Goal: Task Accomplishment & Management: Manage account settings

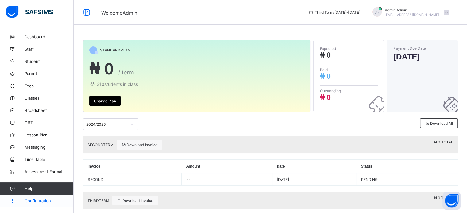
click at [47, 200] on span "Configuration" at bounding box center [49, 201] width 49 height 5
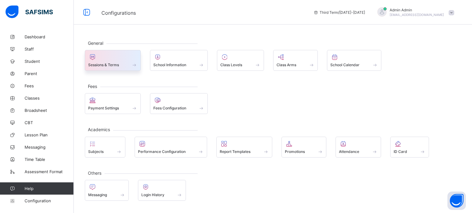
click at [122, 59] on div at bounding box center [112, 56] width 49 height 7
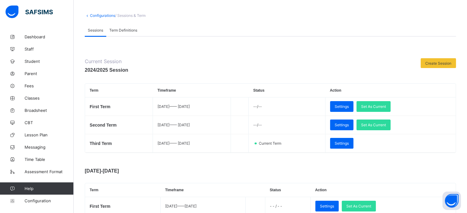
scroll to position [61, 0]
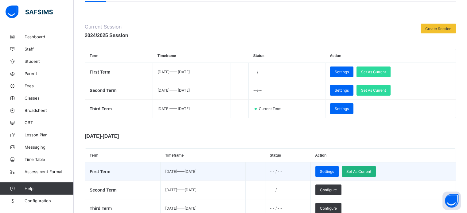
click at [371, 174] on span "Set As Current" at bounding box center [358, 171] width 25 height 5
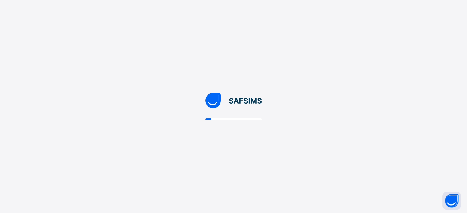
scroll to position [0, 0]
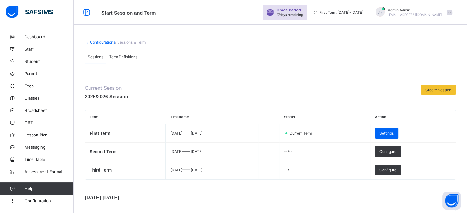
click at [407, 0] on div "Grace Period 27 days remaining First Term / 2025-2026 Admin Admin nelu.akejellu…" at bounding box center [365, 12] width 204 height 25
click at [403, 13] on div "Admin Admin nelu.akejellu+94@flexisaf.com" at bounding box center [415, 12] width 54 height 9
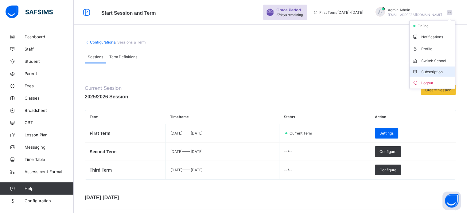
click at [431, 71] on span "Subscription" at bounding box center [427, 72] width 31 height 5
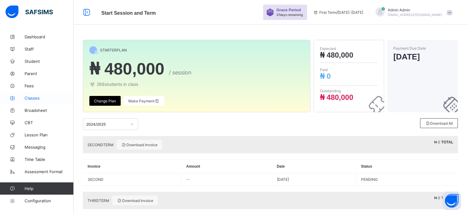
click at [34, 97] on span "Classes" at bounding box center [49, 98] width 49 height 5
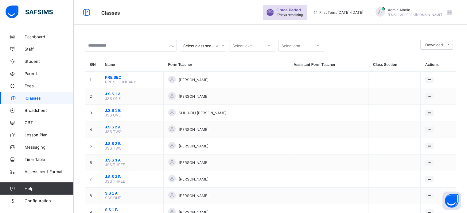
click at [402, 10] on span "Admin Admin" at bounding box center [415, 10] width 54 height 5
click at [437, 71] on span "Subscription" at bounding box center [427, 72] width 31 height 5
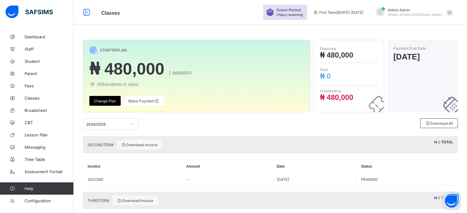
click at [412, 14] on span "nelu.akejellu+94@flexisaf.com" at bounding box center [415, 15] width 54 height 4
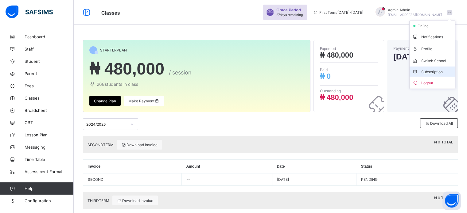
click at [433, 71] on span "Subscription" at bounding box center [427, 72] width 31 height 5
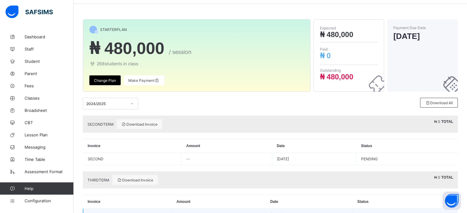
scroll to position [44, 0]
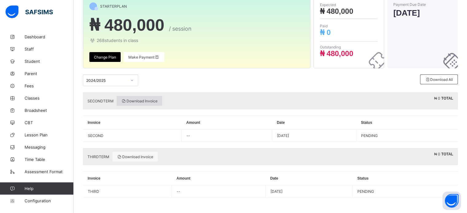
click at [150, 102] on span "Download Invoice" at bounding box center [139, 101] width 36 height 5
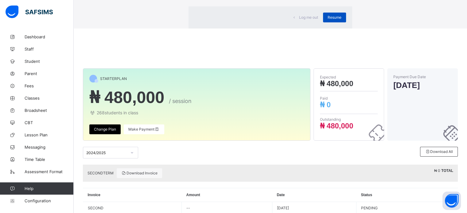
click at [328, 20] on span "Resume" at bounding box center [335, 17] width 14 height 5
click at [323, 22] on div "Resume" at bounding box center [334, 18] width 23 height 10
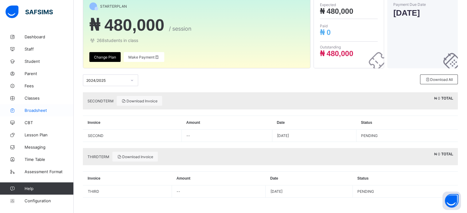
click at [44, 111] on span "Broadsheet" at bounding box center [49, 110] width 49 height 5
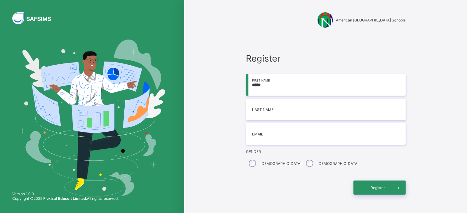
type input "****"
type input "*"
click at [276, 86] on input "****" at bounding box center [326, 84] width 160 height 21
type input "*"
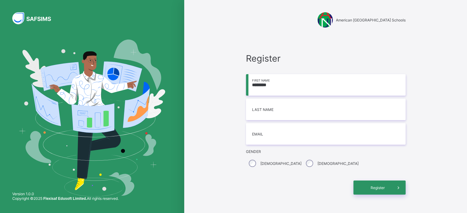
type input "*******"
type input "*"
type input "*********"
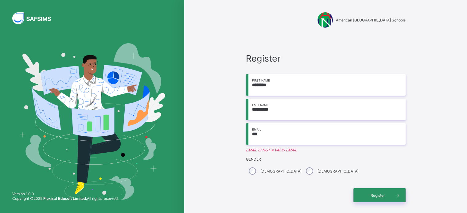
type input "**********"
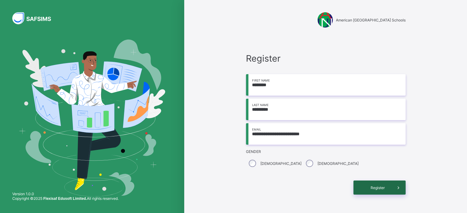
click at [371, 191] on div "Register" at bounding box center [379, 188] width 52 height 14
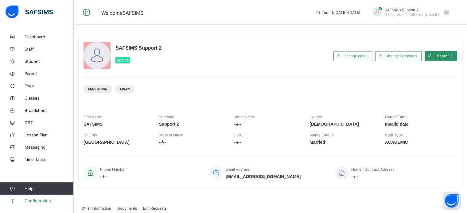
click at [41, 200] on span "Configuration" at bounding box center [49, 201] width 49 height 5
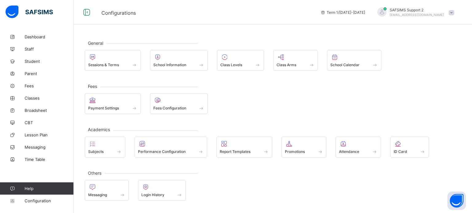
click at [417, 9] on span "SAFSIMS Support 2" at bounding box center [416, 10] width 54 height 5
click at [433, 60] on span "Subscription" at bounding box center [429, 60] width 31 height 5
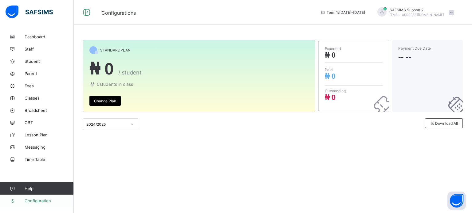
click at [38, 200] on span "Configuration" at bounding box center [49, 201] width 49 height 5
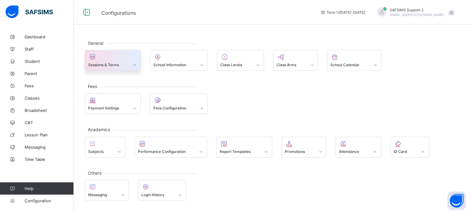
click at [109, 64] on span "Sessions & Terms" at bounding box center [103, 65] width 31 height 5
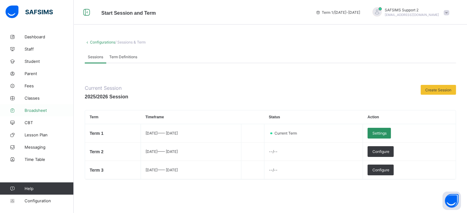
click at [39, 109] on span "Broadsheet" at bounding box center [49, 110] width 49 height 5
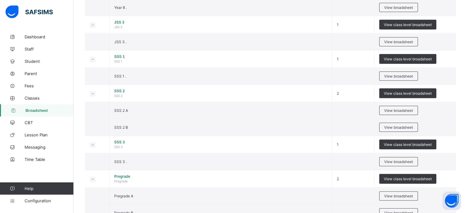
scroll to position [713, 0]
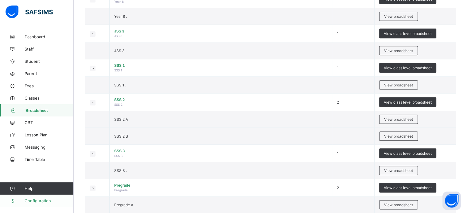
click at [35, 206] on link "Configuration" at bounding box center [36, 201] width 73 height 12
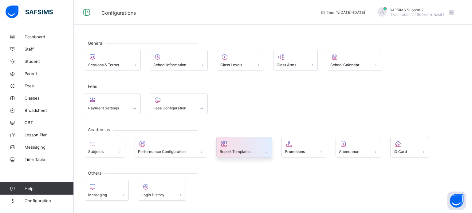
click at [225, 150] on span "Report Templates" at bounding box center [235, 152] width 31 height 5
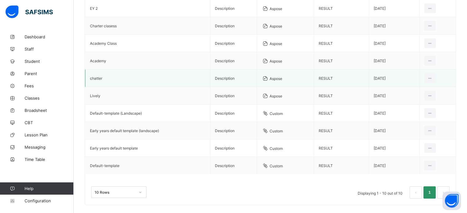
scroll to position [61, 0]
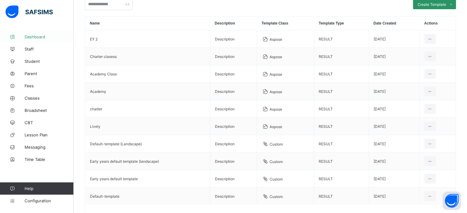
click at [32, 38] on span "Dashboard" at bounding box center [49, 36] width 49 height 5
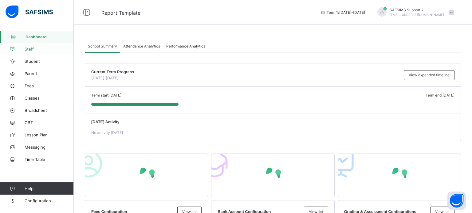
click at [31, 47] on span "Staff" at bounding box center [49, 49] width 49 height 5
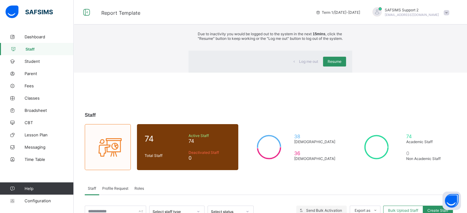
click at [328, 64] on span "Resume" at bounding box center [335, 61] width 14 height 5
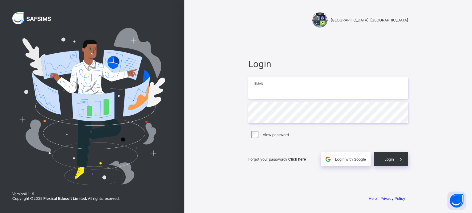
click at [268, 88] on input "email" at bounding box center [328, 87] width 160 height 21
click at [372, 36] on div "Login Email Password View password Forgot your password? Click here Login with …" at bounding box center [328, 113] width 172 height 156
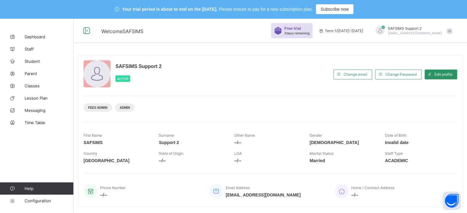
click at [301, 67] on div "SAFSIMS Support 2 Active" at bounding box center [207, 74] width 247 height 28
click at [34, 84] on span "Classes" at bounding box center [49, 86] width 49 height 5
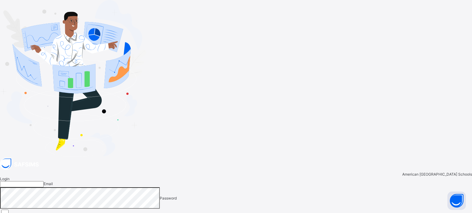
click at [44, 181] on input "email" at bounding box center [22, 184] width 44 height 6
type input "**********"
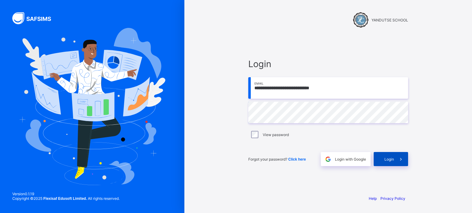
click at [388, 157] on span "Login" at bounding box center [389, 159] width 10 height 5
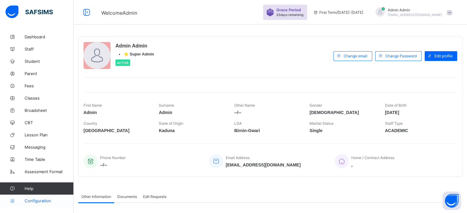
click at [39, 199] on span "Configuration" at bounding box center [49, 201] width 49 height 5
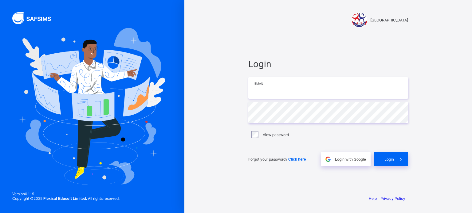
type input "**********"
click at [398, 164] on span at bounding box center [401, 159] width 14 height 14
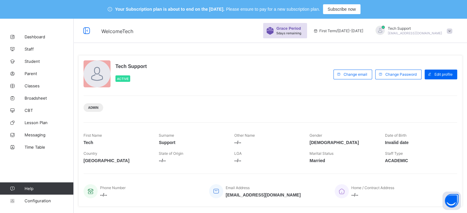
drag, startPoint x: 68, startPoint y: 17, endPoint x: 167, endPoint y: 124, distance: 146.6
click at [87, 9] on div "Your Subscription plan is about to end on the Oct 11, 2025. Please ensure to pa…" at bounding box center [233, 9] width 467 height 18
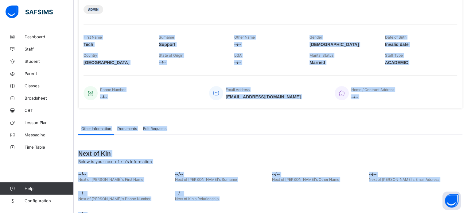
scroll to position [123, 0]
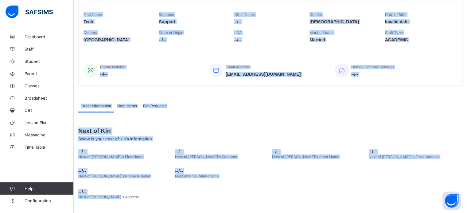
drag, startPoint x: 167, startPoint y: 124, endPoint x: 471, endPoint y: 228, distance: 321.1
click at [467, 213] on html "Your Subscription plan is about to end on the Oct 11, 2025. Please ensure to pa…" at bounding box center [233, 46] width 467 height 334
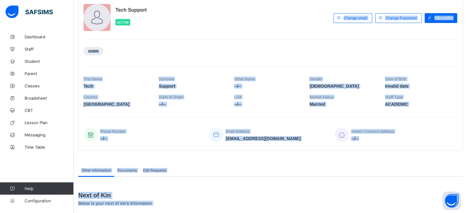
scroll to position [0, 0]
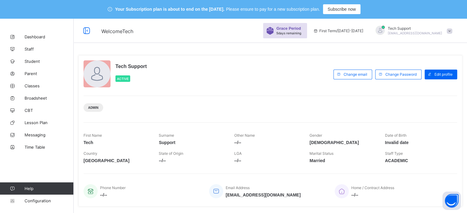
click at [202, 67] on div "Tech Support Active" at bounding box center [207, 74] width 247 height 28
click at [416, 29] on span "Tech Support" at bounding box center [415, 28] width 54 height 5
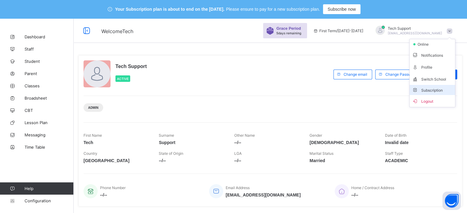
click at [438, 89] on span "Subscription" at bounding box center [427, 90] width 31 height 5
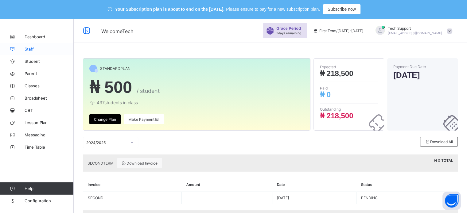
click at [25, 49] on span "Staff" at bounding box center [49, 49] width 49 height 5
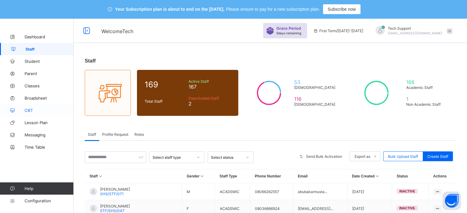
click at [27, 111] on span "CBT" at bounding box center [49, 110] width 49 height 5
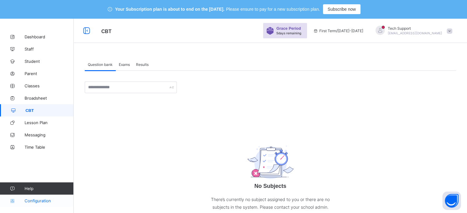
click at [46, 201] on span "Configuration" at bounding box center [49, 201] width 49 height 5
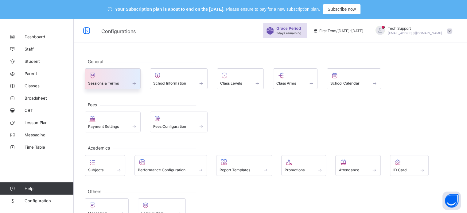
click at [106, 76] on div at bounding box center [112, 75] width 49 height 7
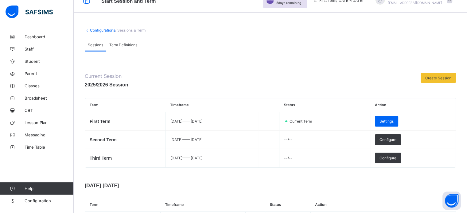
scroll to position [31, 0]
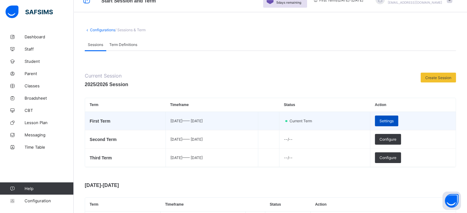
click at [394, 123] on span "Settings" at bounding box center [386, 121] width 14 height 5
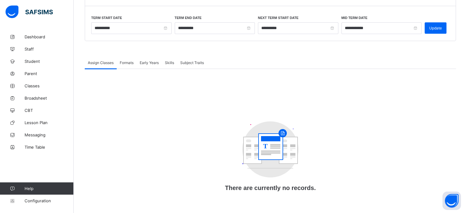
scroll to position [89, 0]
click at [127, 61] on span "Formats" at bounding box center [127, 62] width 14 height 5
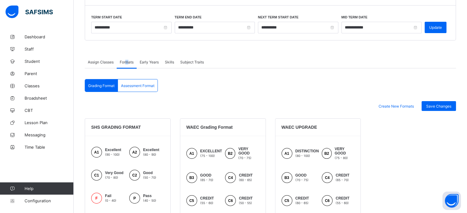
click at [103, 63] on span "Assign Classes" at bounding box center [101, 62] width 26 height 5
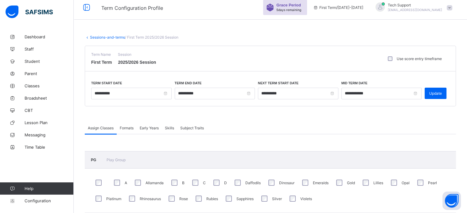
scroll to position [0, 0]
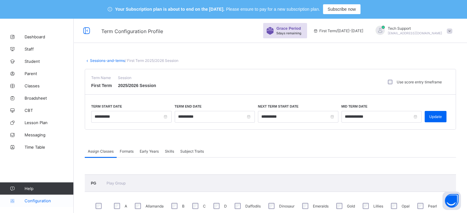
click at [46, 197] on link "Configuration" at bounding box center [36, 201] width 73 height 12
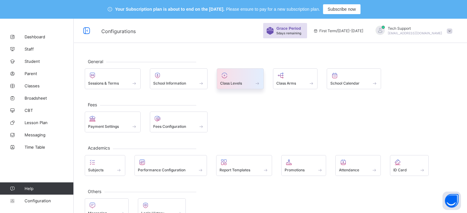
click at [235, 79] on span at bounding box center [240, 80] width 40 height 2
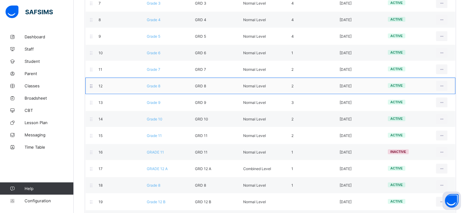
scroll to position [231, 0]
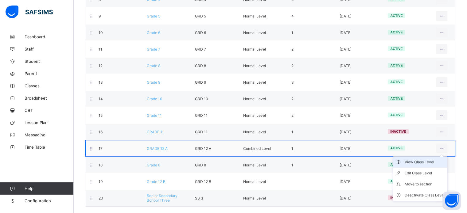
click at [426, 159] on div "View Class Level" at bounding box center [425, 162] width 40 height 6
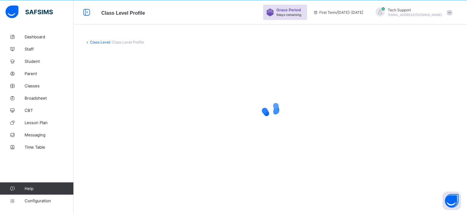
scroll to position [18, 0]
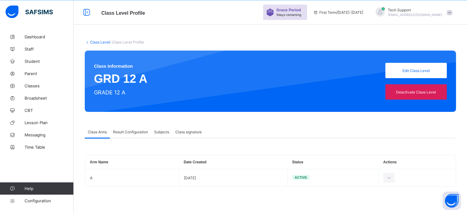
click at [407, 68] on div "Class Information GRD 12 A GRADE 12 A Edit Class Level Deactivate Class Level" at bounding box center [270, 81] width 371 height 61
click at [405, 72] on span "Edit Class Level" at bounding box center [416, 70] width 52 height 5
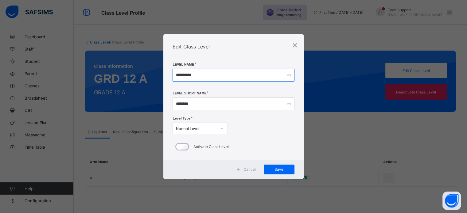
click at [202, 77] on input "**********" at bounding box center [234, 75] width 122 height 13
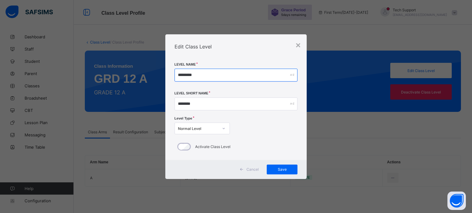
type input "********"
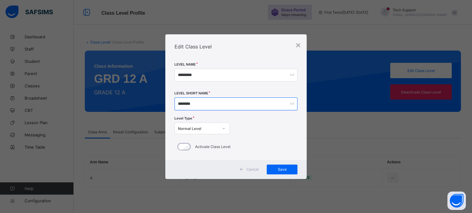
click at [221, 103] on input "********" at bounding box center [235, 104] width 123 height 13
type input "******"
click at [285, 168] on span "Save" at bounding box center [281, 169] width 21 height 5
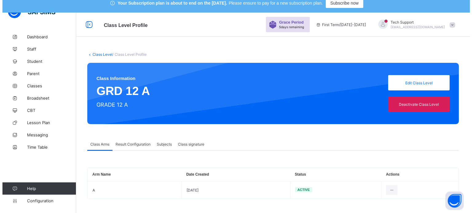
scroll to position [0, 0]
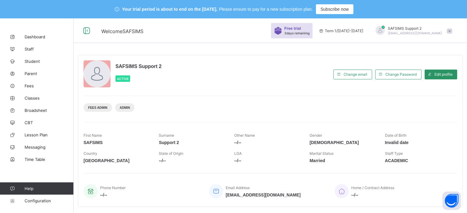
click at [33, 112] on span "Broadsheet" at bounding box center [49, 110] width 49 height 5
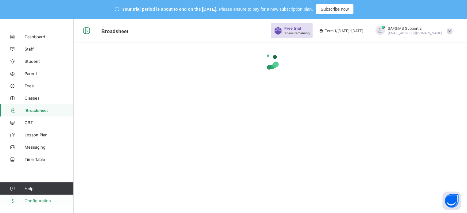
click at [38, 202] on span "Configuration" at bounding box center [49, 201] width 49 height 5
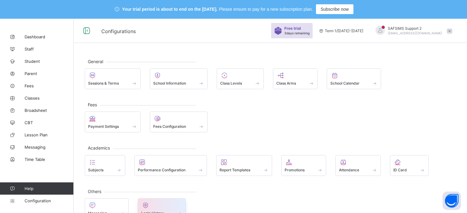
click at [173, 202] on div at bounding box center [161, 205] width 41 height 7
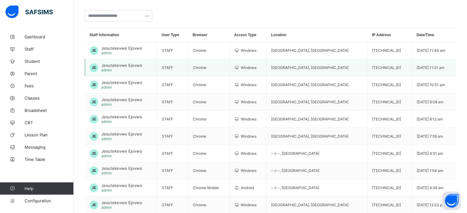
scroll to position [35, 0]
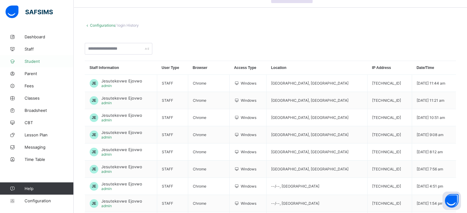
click at [29, 59] on span "Student" at bounding box center [49, 61] width 49 height 5
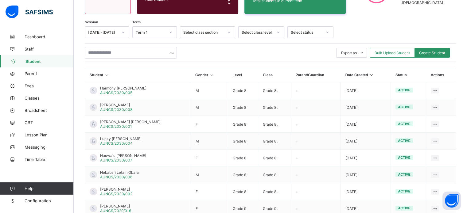
scroll to position [55, 0]
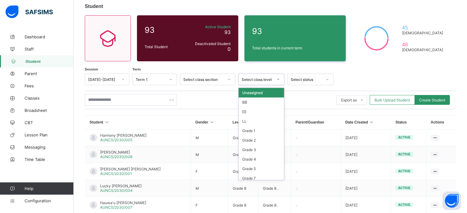
click at [259, 80] on div "Select class level" at bounding box center [257, 79] width 31 height 5
click at [255, 133] on div "Grade 1" at bounding box center [261, 131] width 45 height 10
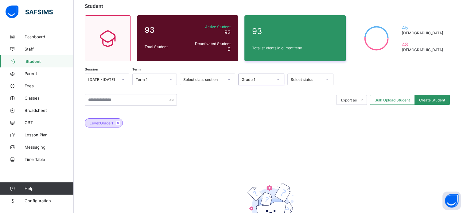
click at [255, 80] on div "Grade 1" at bounding box center [257, 79] width 31 height 5
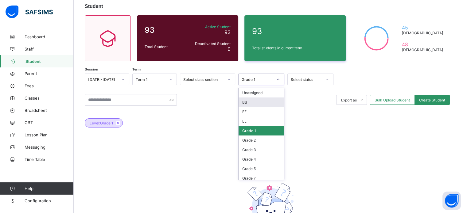
click at [251, 98] on div "BB" at bounding box center [261, 103] width 45 height 10
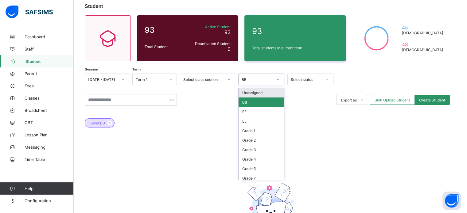
click at [259, 78] on div "BB" at bounding box center [257, 79] width 31 height 5
click at [255, 116] on div "EE" at bounding box center [261, 112] width 45 height 10
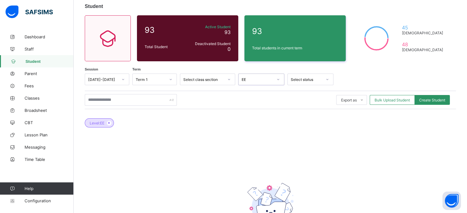
click at [259, 82] on div "EE" at bounding box center [256, 79] width 34 height 9
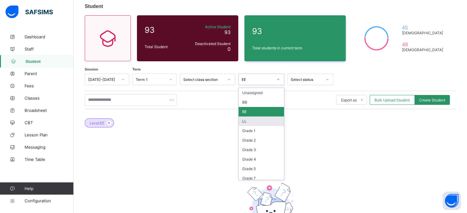
click at [257, 126] on div "LL" at bounding box center [261, 122] width 45 height 10
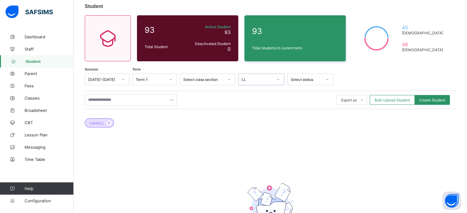
click at [262, 79] on div "LL" at bounding box center [257, 79] width 31 height 5
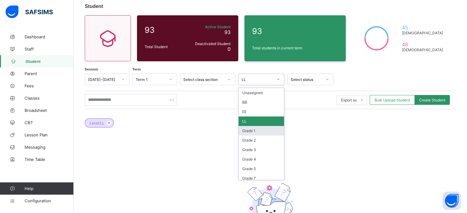
click at [252, 133] on div "Grade 1" at bounding box center [261, 131] width 45 height 10
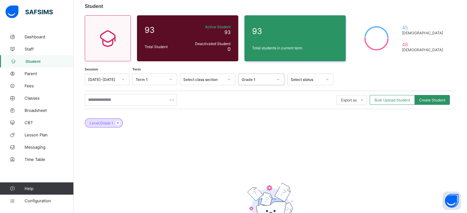
click at [261, 78] on div "Grade 1" at bounding box center [257, 79] width 31 height 5
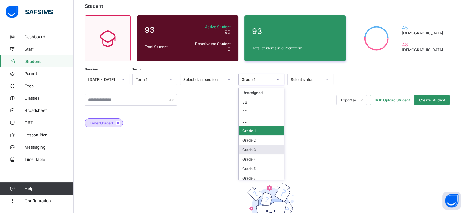
click at [261, 146] on div "Grade 3" at bounding box center [261, 150] width 45 height 10
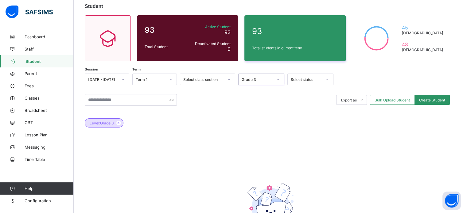
click at [255, 81] on div "Grade 3" at bounding box center [257, 79] width 31 height 5
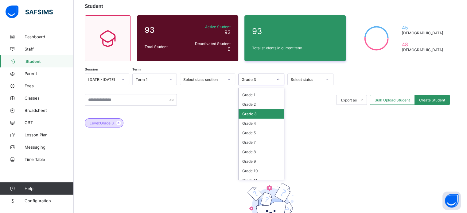
scroll to position [26, 0]
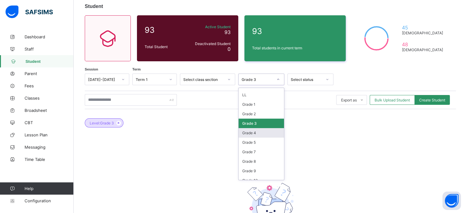
click at [252, 134] on div "Grade 4" at bounding box center [261, 133] width 45 height 10
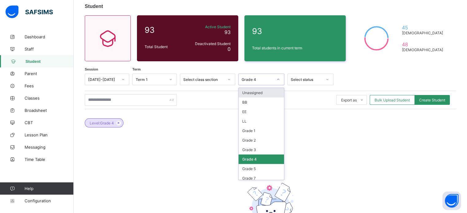
click at [248, 82] on div "Grade 4" at bounding box center [257, 79] width 31 height 5
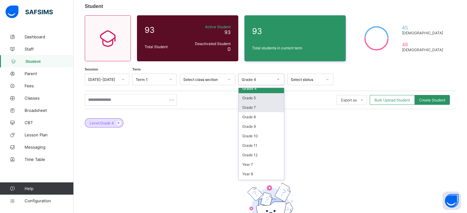
scroll to position [61, 0]
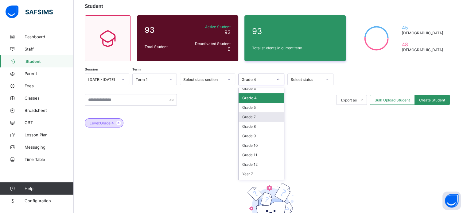
click at [256, 119] on div "Grade 7" at bounding box center [261, 117] width 45 height 10
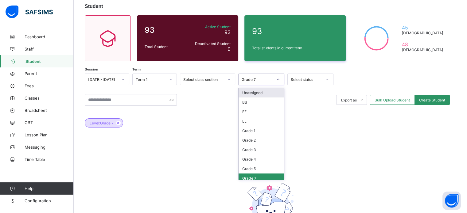
click at [257, 83] on div "Grade 7" at bounding box center [256, 79] width 34 height 9
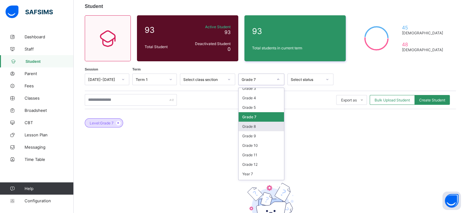
click at [259, 126] on div "Grade 8" at bounding box center [261, 127] width 45 height 10
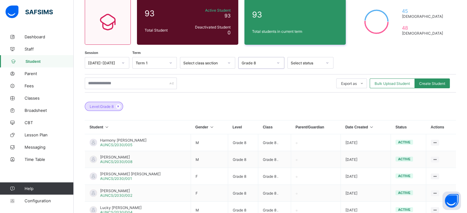
scroll to position [85, 0]
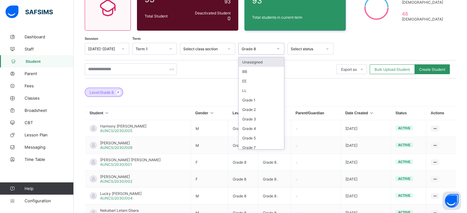
click at [261, 51] on div "Grade 8" at bounding box center [256, 49] width 34 height 9
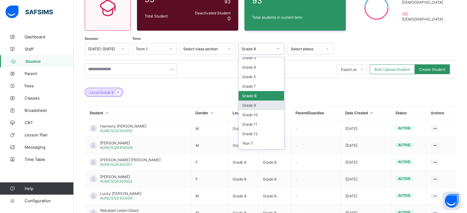
click at [255, 106] on div "Grade 9" at bounding box center [261, 106] width 45 height 10
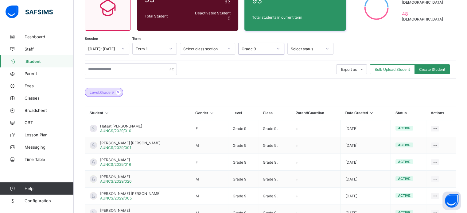
click at [263, 50] on div "Grade 9" at bounding box center [257, 49] width 31 height 5
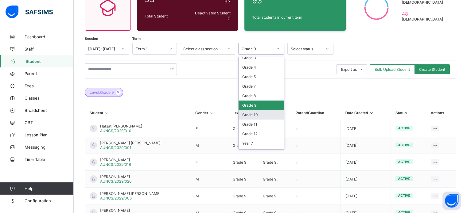
click at [255, 115] on div "Grade 10" at bounding box center [261, 115] width 45 height 10
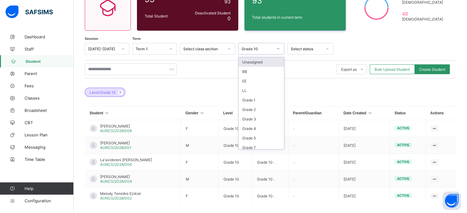
click at [266, 44] on div "Grade 10" at bounding box center [261, 49] width 46 height 12
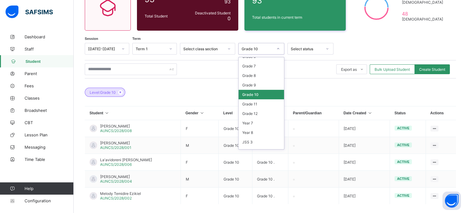
scroll to position [92, 0]
click at [255, 96] on div "Grade 11" at bounding box center [261, 94] width 45 height 10
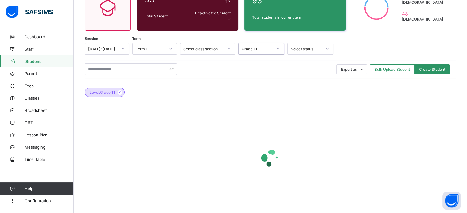
scroll to position [80, 0]
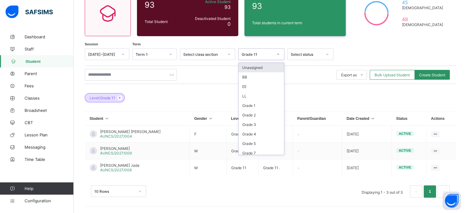
click at [256, 53] on div "Grade 11" at bounding box center [257, 54] width 31 height 5
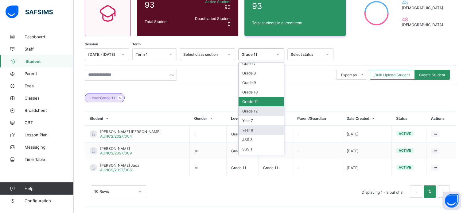
scroll to position [92, 0]
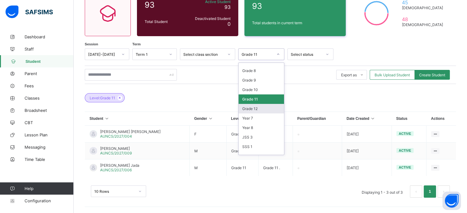
click at [259, 110] on div "Grade 12" at bounding box center [261, 109] width 45 height 10
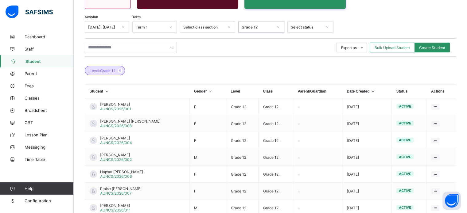
scroll to position [107, 0]
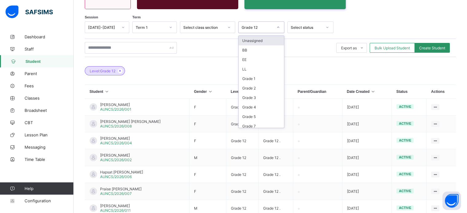
click at [263, 24] on div "Grade 12" at bounding box center [256, 27] width 34 height 9
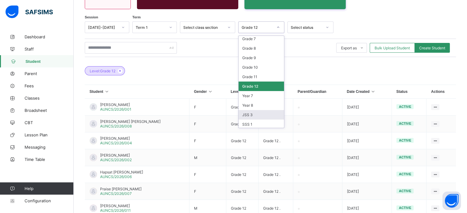
scroll to position [92, 0]
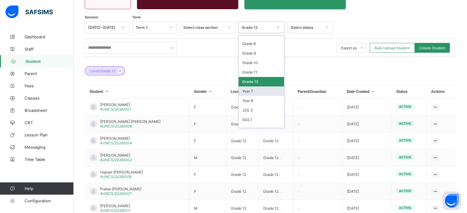
click at [252, 93] on div "Year 7" at bounding box center [261, 92] width 45 height 10
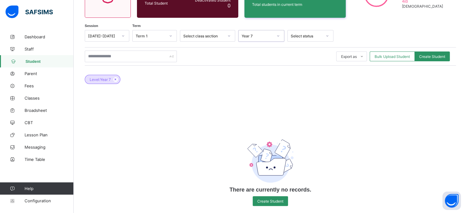
scroll to position [107, 0]
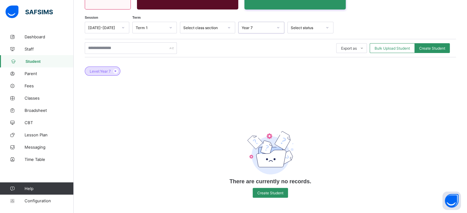
click at [263, 29] on div "Year 7" at bounding box center [257, 27] width 31 height 5
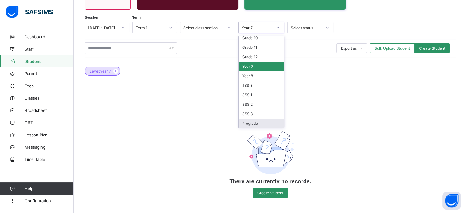
click at [259, 123] on div "Pregrade" at bounding box center [261, 124] width 45 height 10
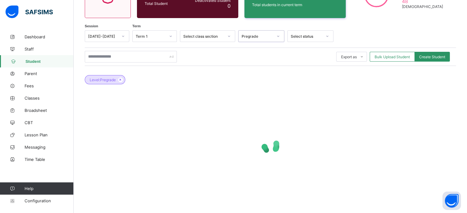
scroll to position [107, 0]
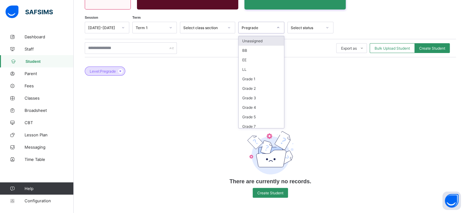
click at [269, 33] on div "Pregrade" at bounding box center [261, 28] width 46 height 12
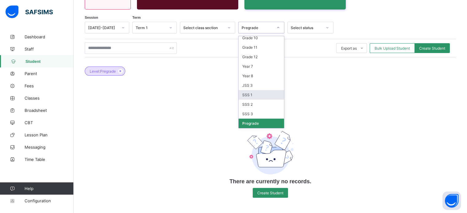
scroll to position [57, 0]
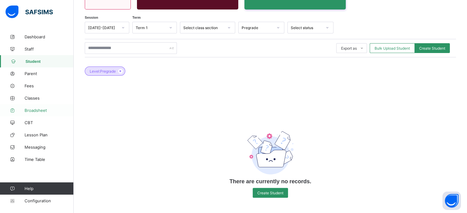
click at [36, 114] on link "Broadsheet" at bounding box center [37, 110] width 74 height 12
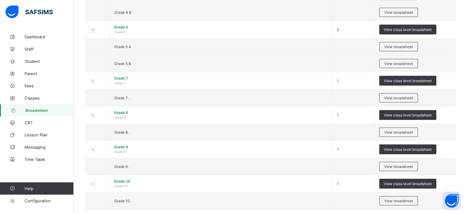
scroll to position [445, 0]
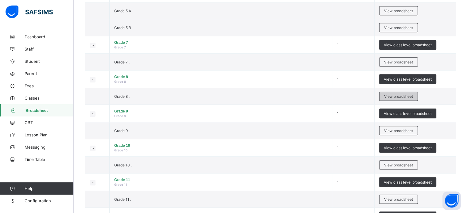
click at [402, 100] on div "View broadsheet" at bounding box center [398, 96] width 39 height 9
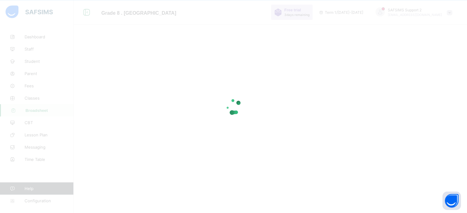
scroll to position [53, 0]
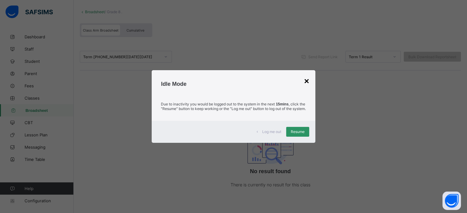
click at [306, 78] on div "×" at bounding box center [306, 81] width 5 height 10
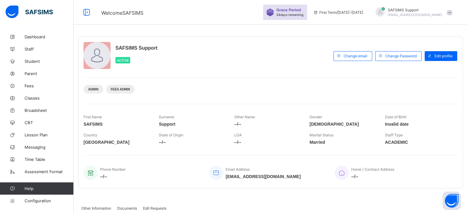
click at [418, 13] on span "[EMAIL_ADDRESS][DOMAIN_NAME]" at bounding box center [415, 15] width 54 height 4
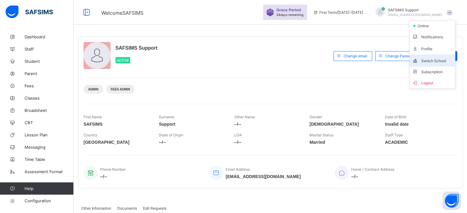
click at [435, 59] on span "Switch School" at bounding box center [432, 60] width 41 height 7
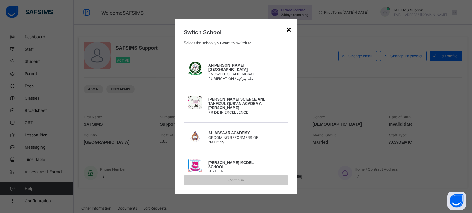
click at [289, 29] on div "×" at bounding box center [288, 30] width 5 height 10
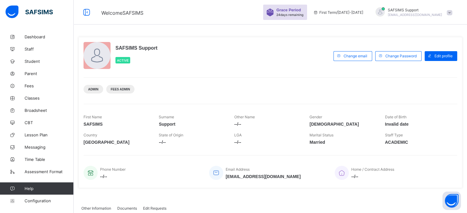
click at [410, 11] on span "SAFSIMS Support" at bounding box center [415, 10] width 54 height 5
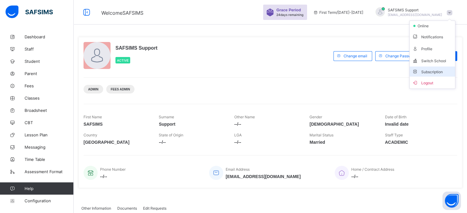
click at [437, 70] on span "Subscription" at bounding box center [427, 72] width 31 height 5
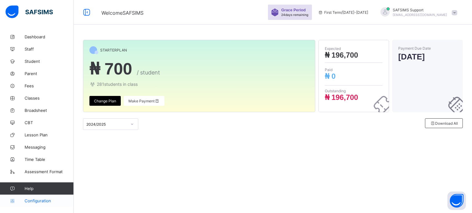
click at [48, 200] on span "Configuration" at bounding box center [49, 201] width 49 height 5
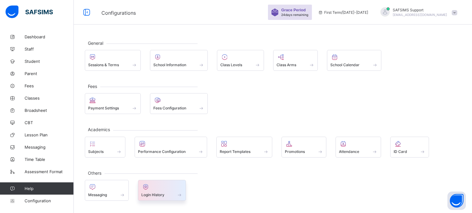
click at [160, 191] on span at bounding box center [161, 192] width 41 height 2
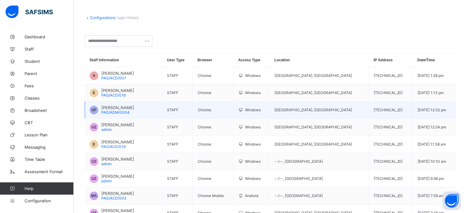
scroll to position [31, 0]
